Goal: Book appointment/travel/reservation

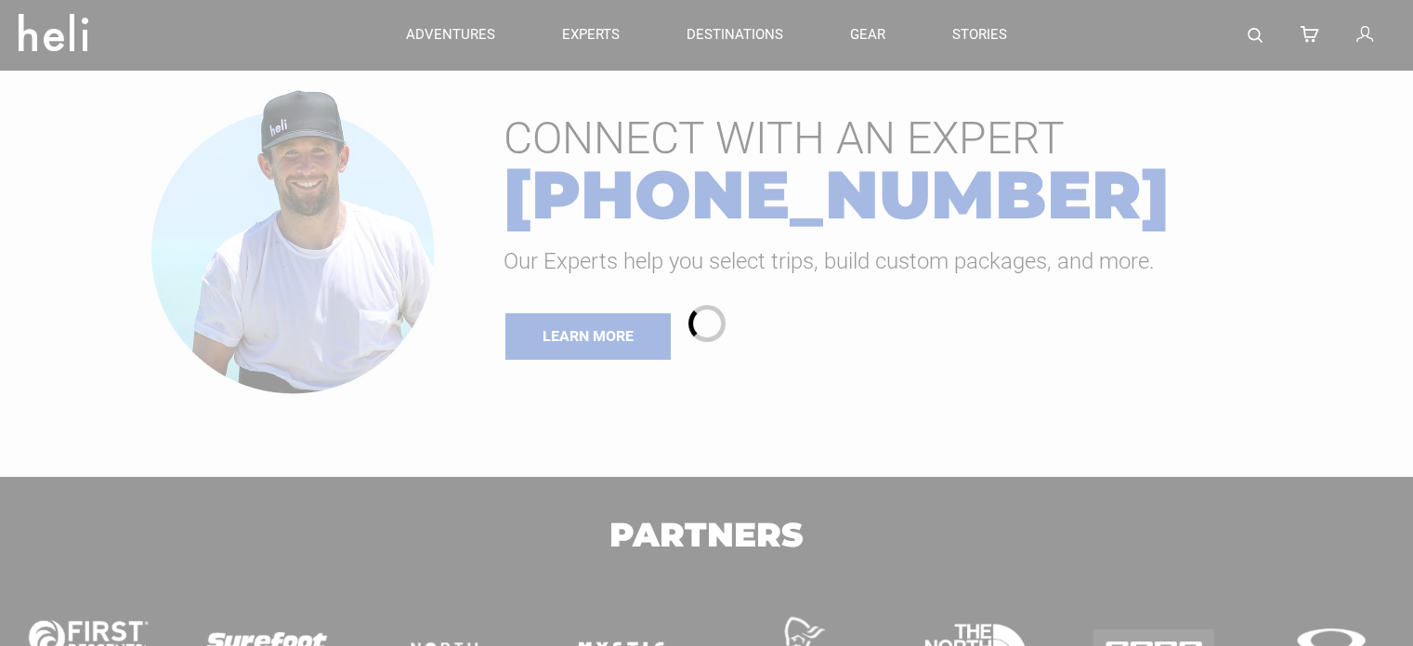
type input "Heli Skiing"
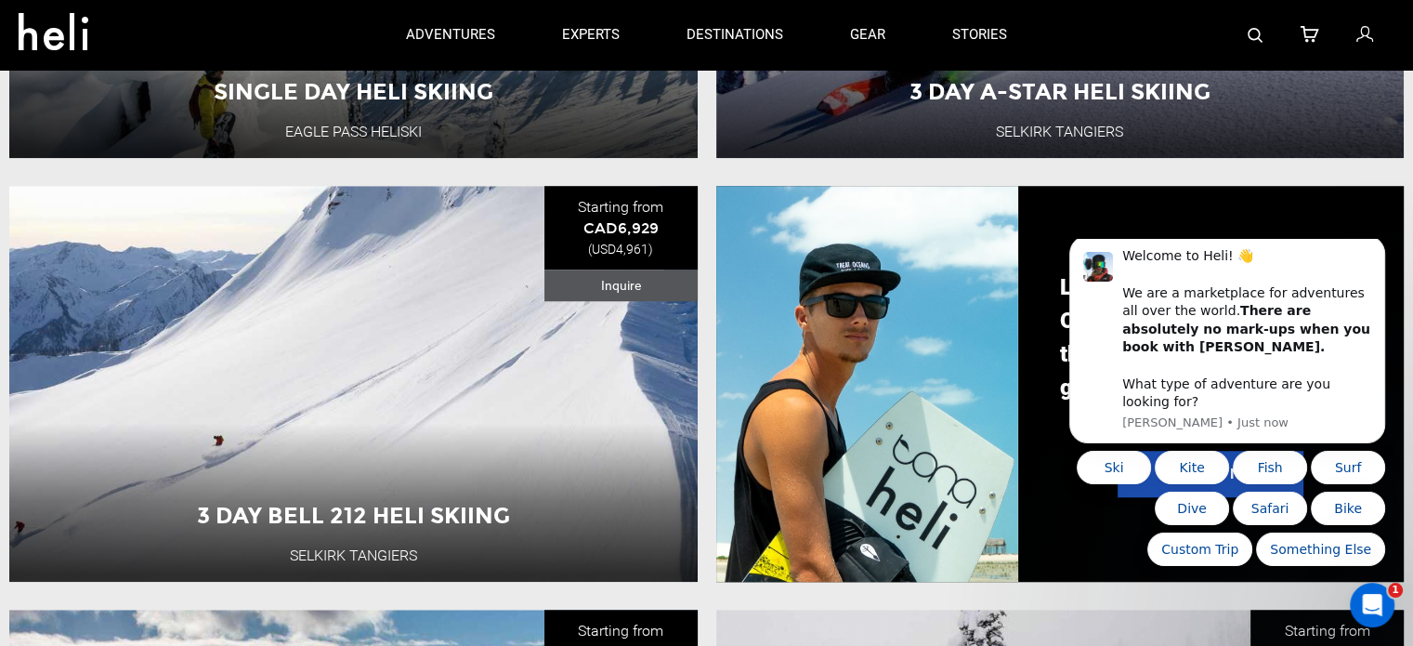
scroll to position [1300, 0]
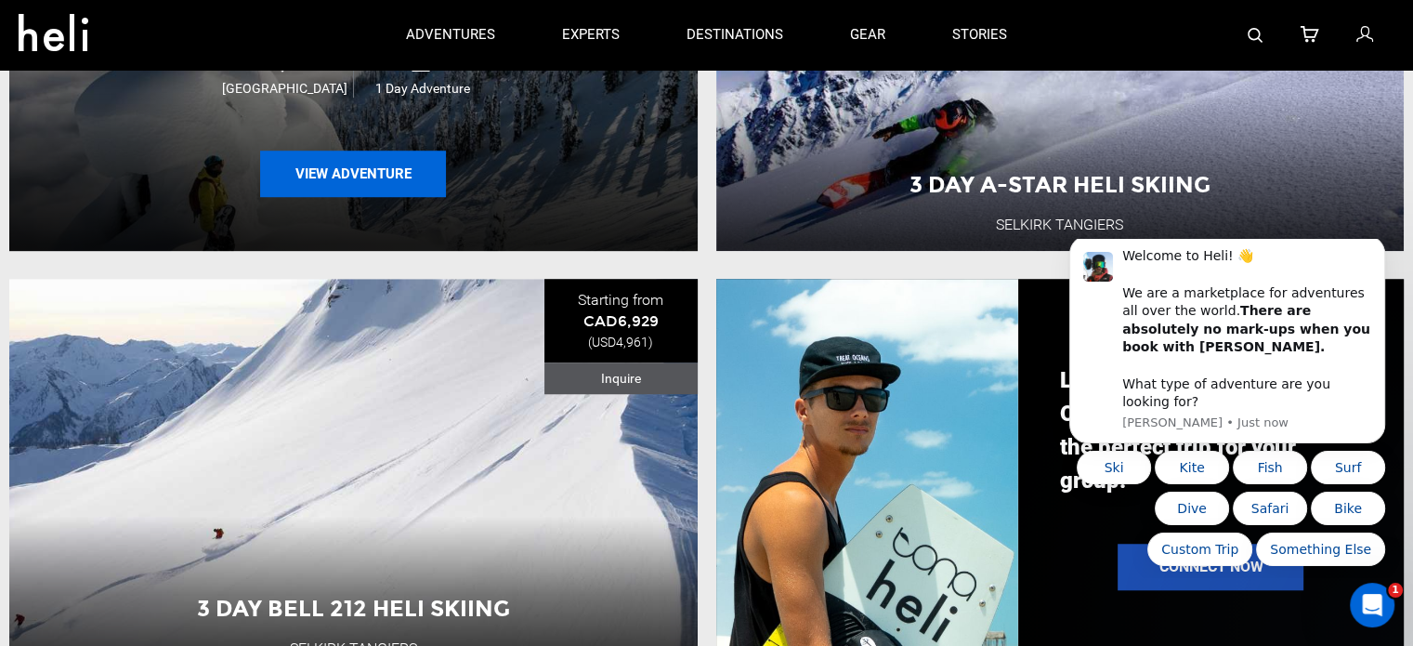
click at [280, 191] on button "View Adventure" at bounding box center [353, 173] width 186 height 46
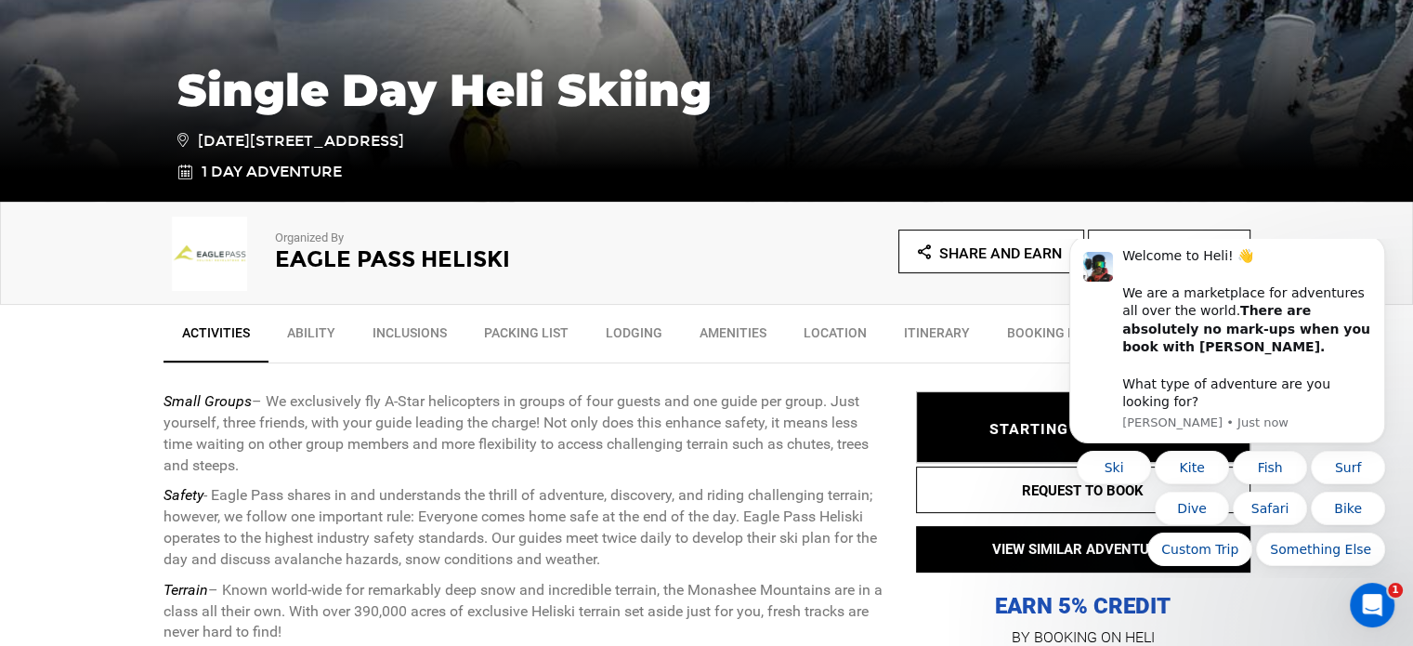
scroll to position [464, 0]
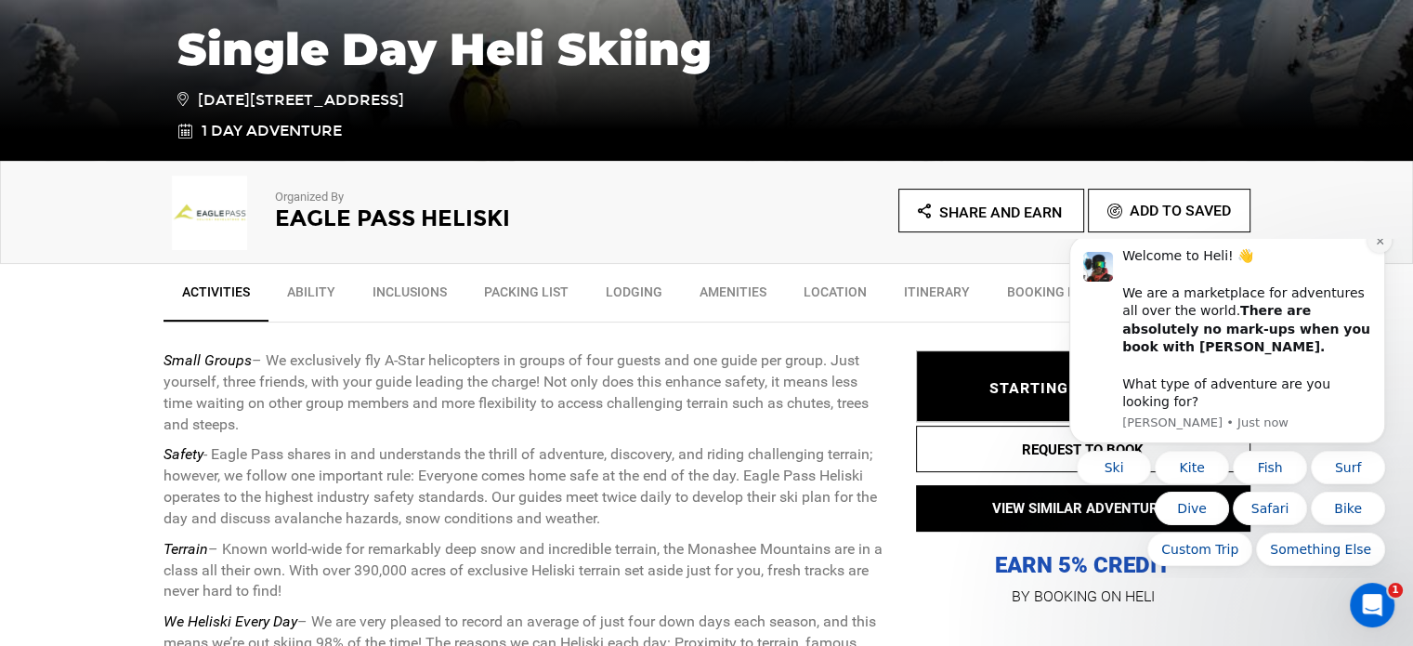
click at [1383, 246] on icon "Dismiss notification" at bounding box center [1380, 241] width 10 height 10
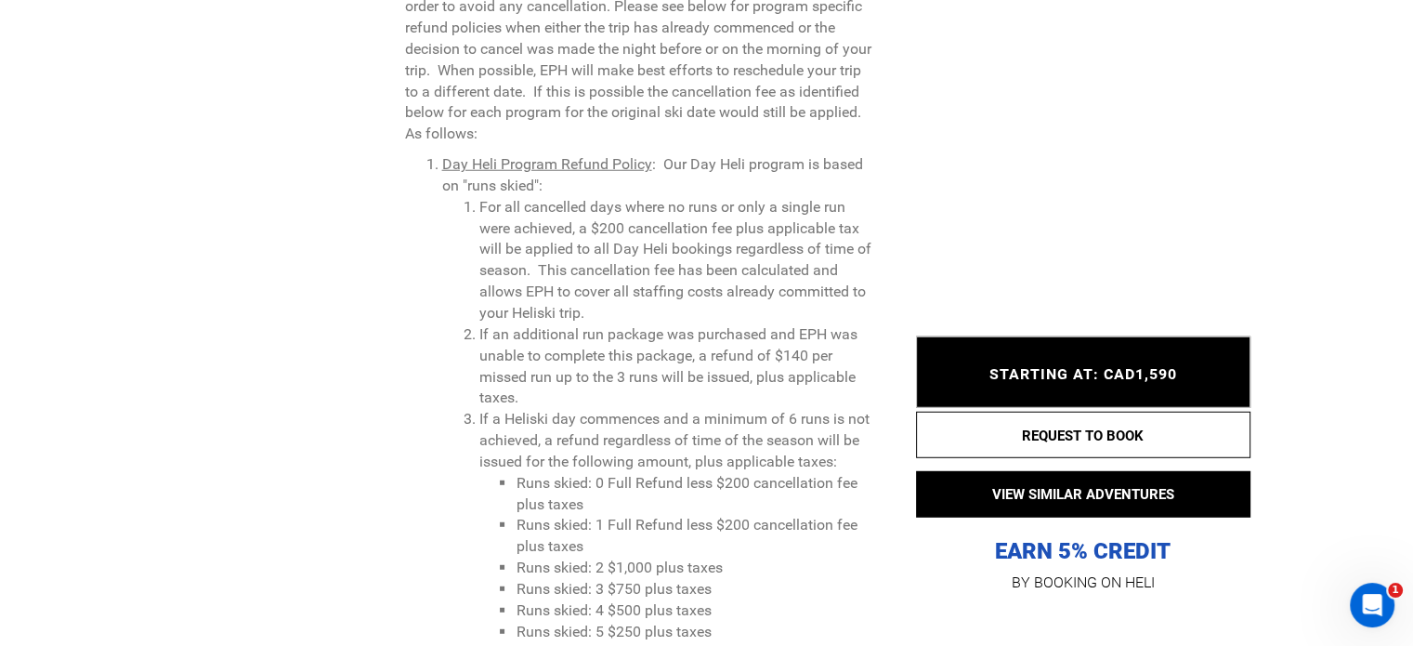
scroll to position [5294, 0]
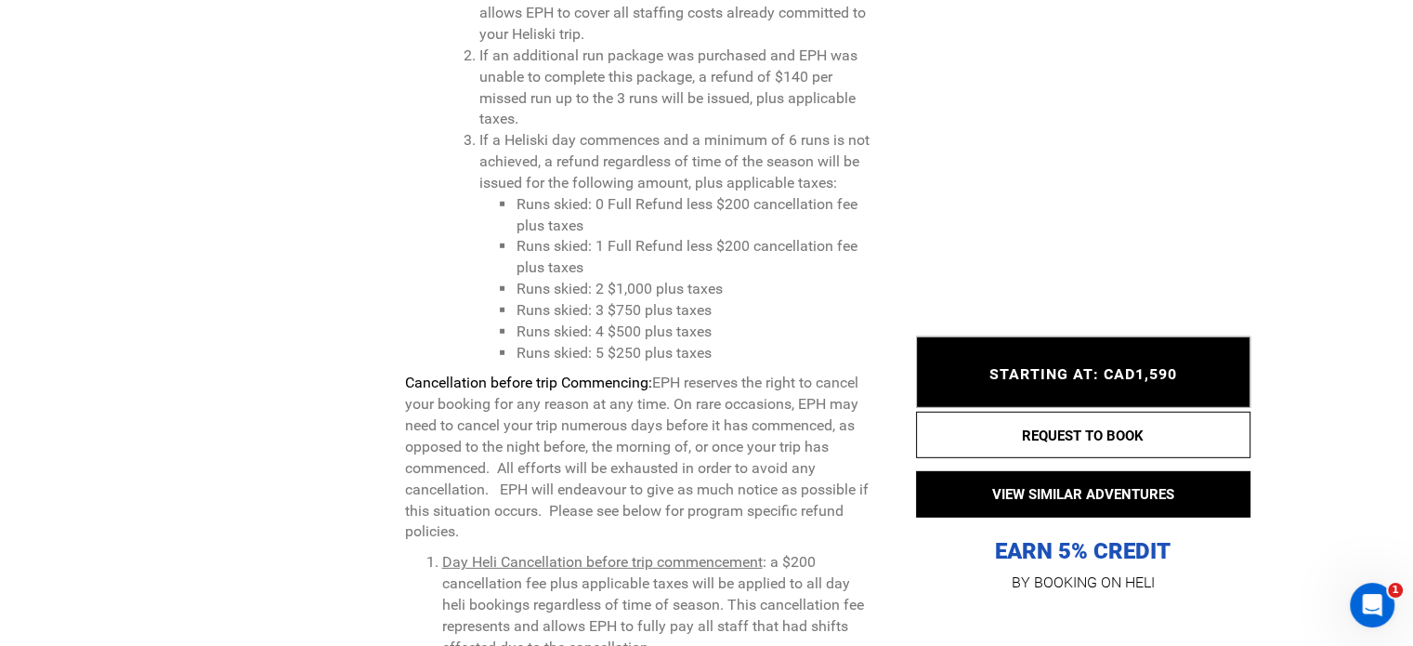
type input "Heli Skiing"
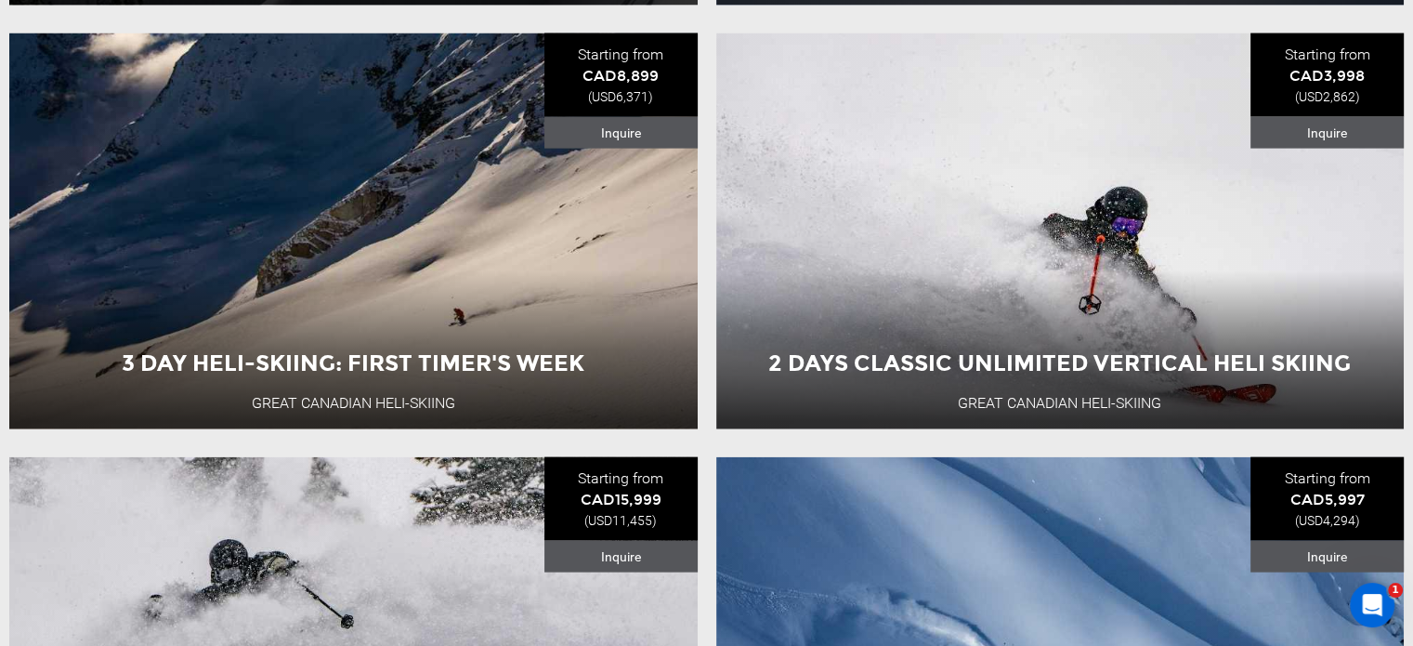
scroll to position [4095, 0]
